Goal: Transaction & Acquisition: Purchase product/service

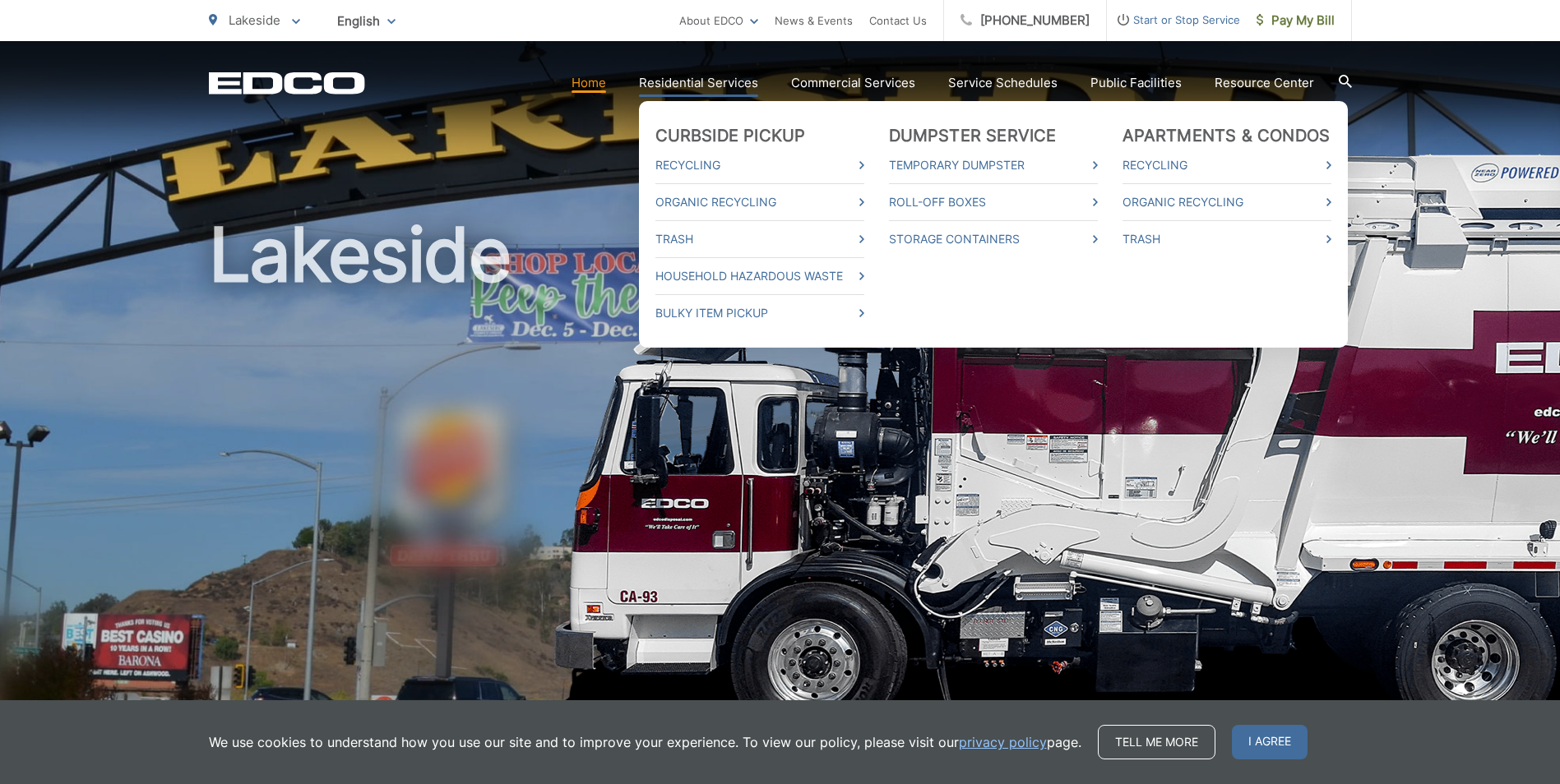
click at [710, 76] on link "Residential Services" at bounding box center [698, 83] width 119 height 20
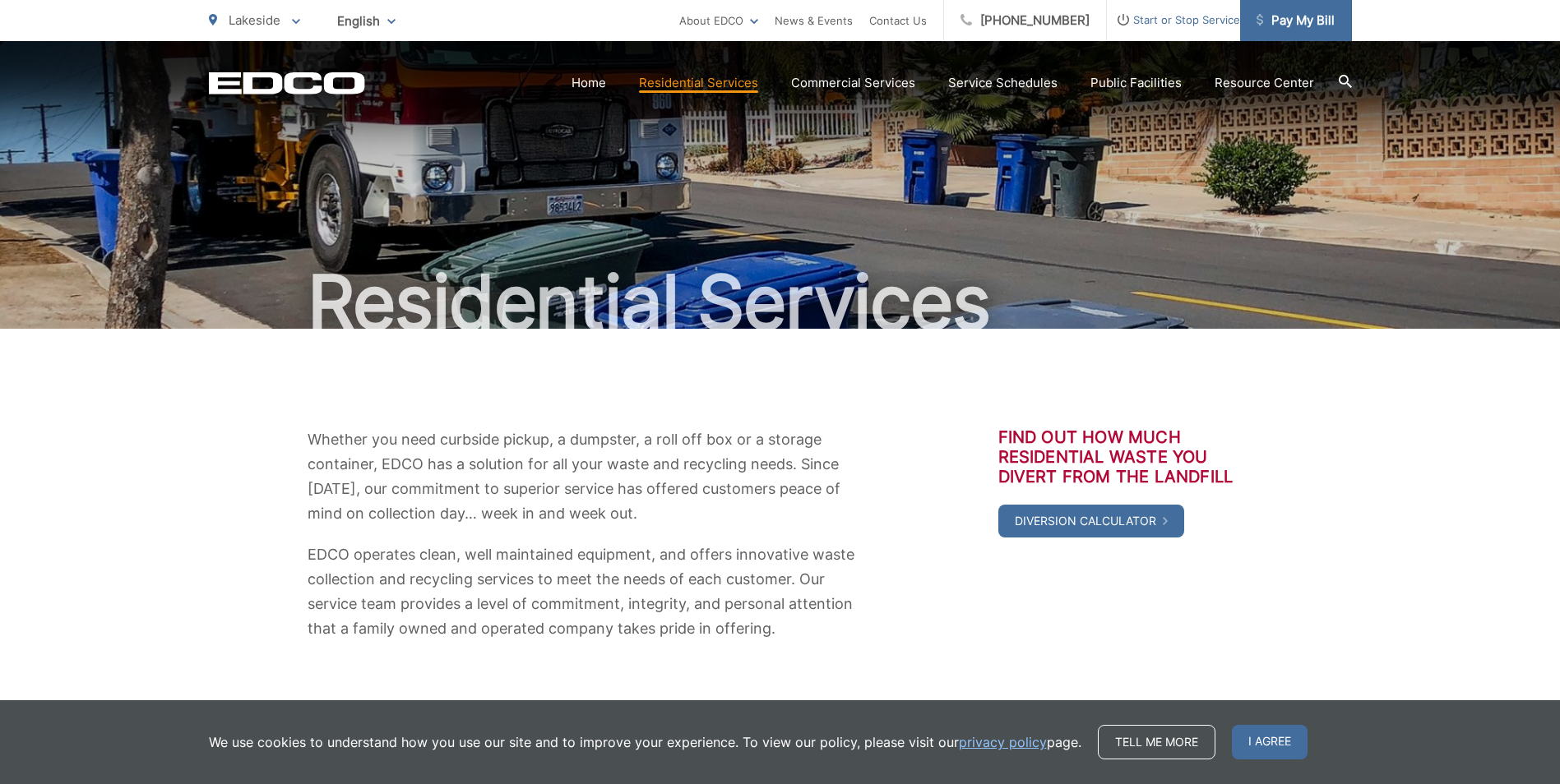
click at [1288, 8] on link "Pay My Bill" at bounding box center [1296, 20] width 112 height 41
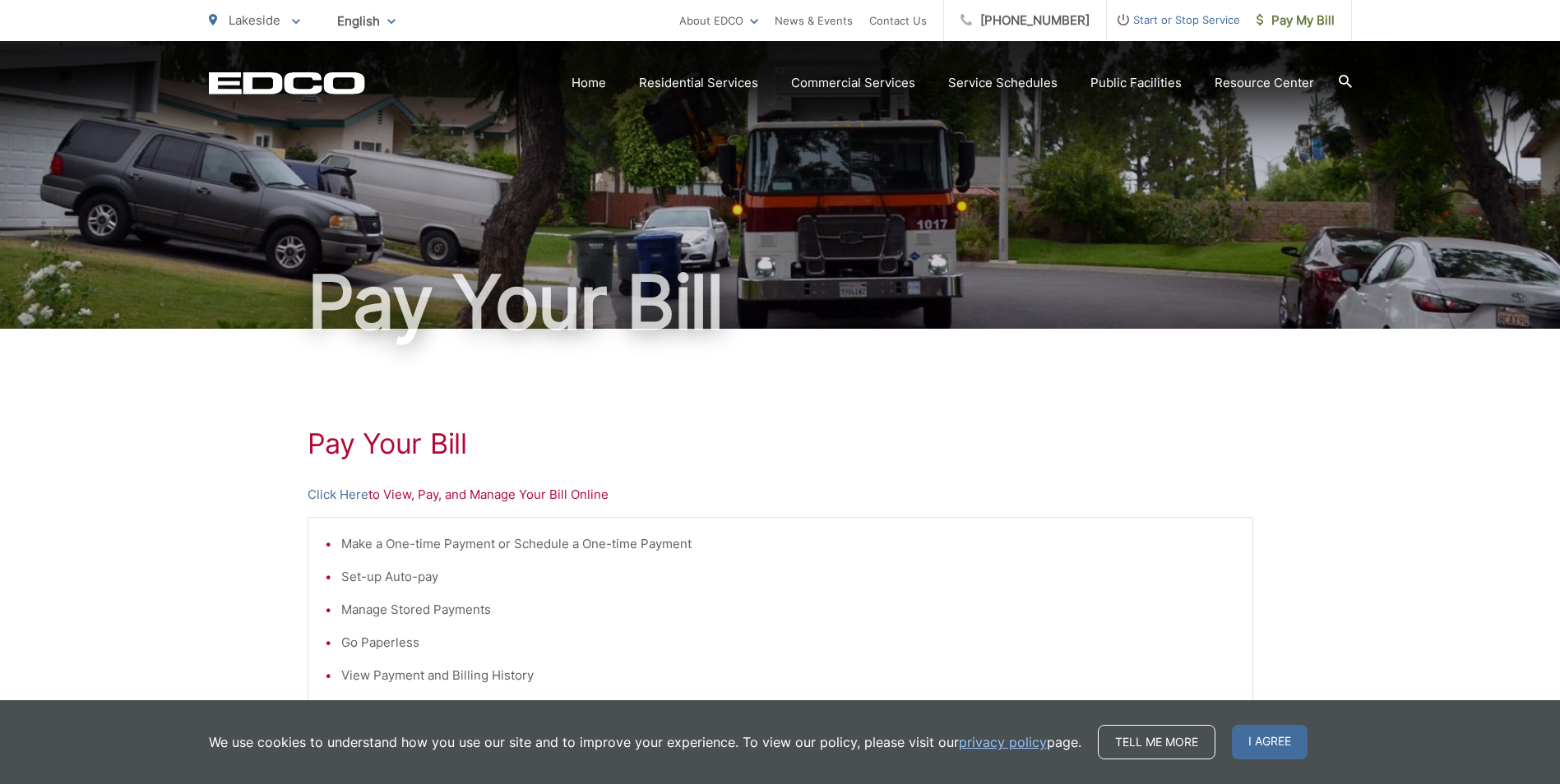
click at [491, 500] on p "Click Here to View, Pay, and Manage Your Bill Online" at bounding box center [780, 495] width 945 height 20
click at [481, 496] on p "Click Here to View, Pay, and Manage Your Bill Online" at bounding box center [780, 495] width 945 height 20
click at [339, 494] on link "Click Here" at bounding box center [338, 495] width 61 height 20
